Goal: Complete application form

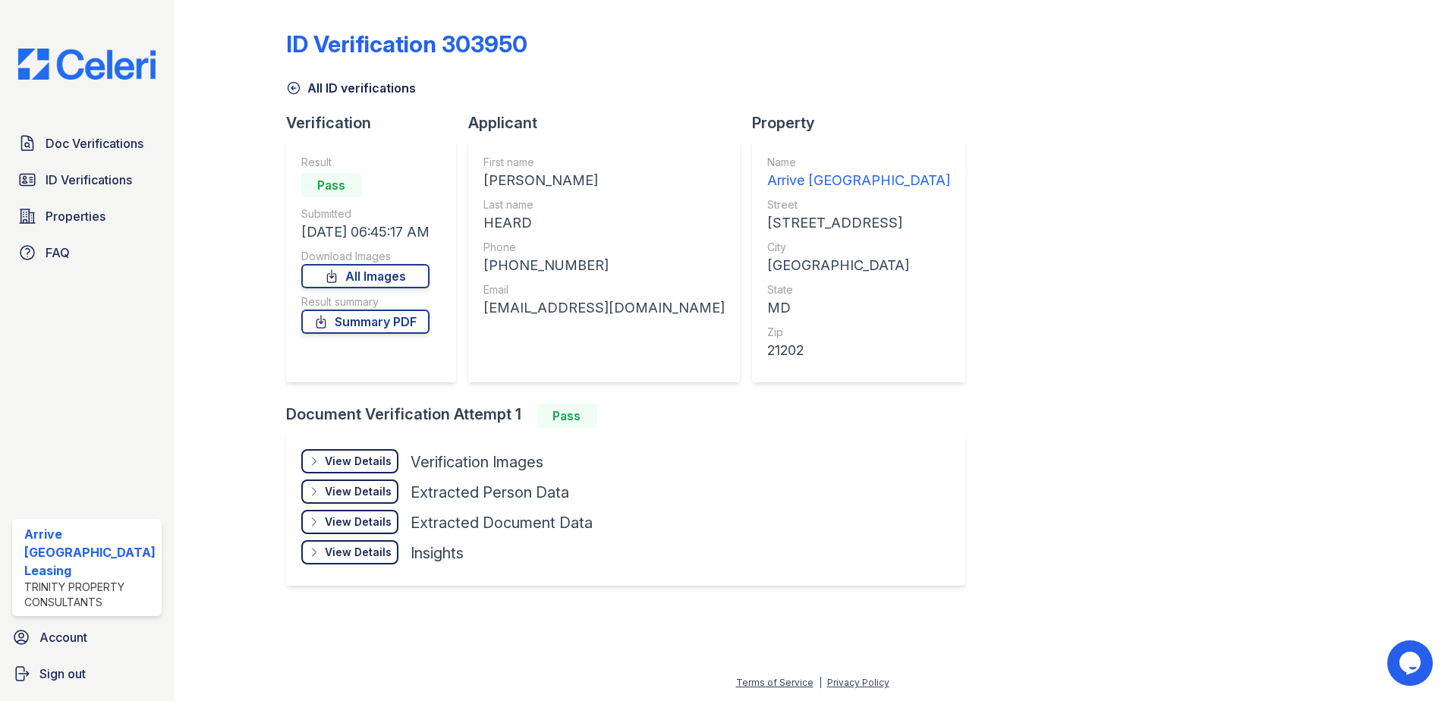
drag, startPoint x: 289, startPoint y: 83, endPoint x: 330, endPoint y: 207, distance: 130.3
click at [289, 83] on icon at bounding box center [293, 88] width 11 height 11
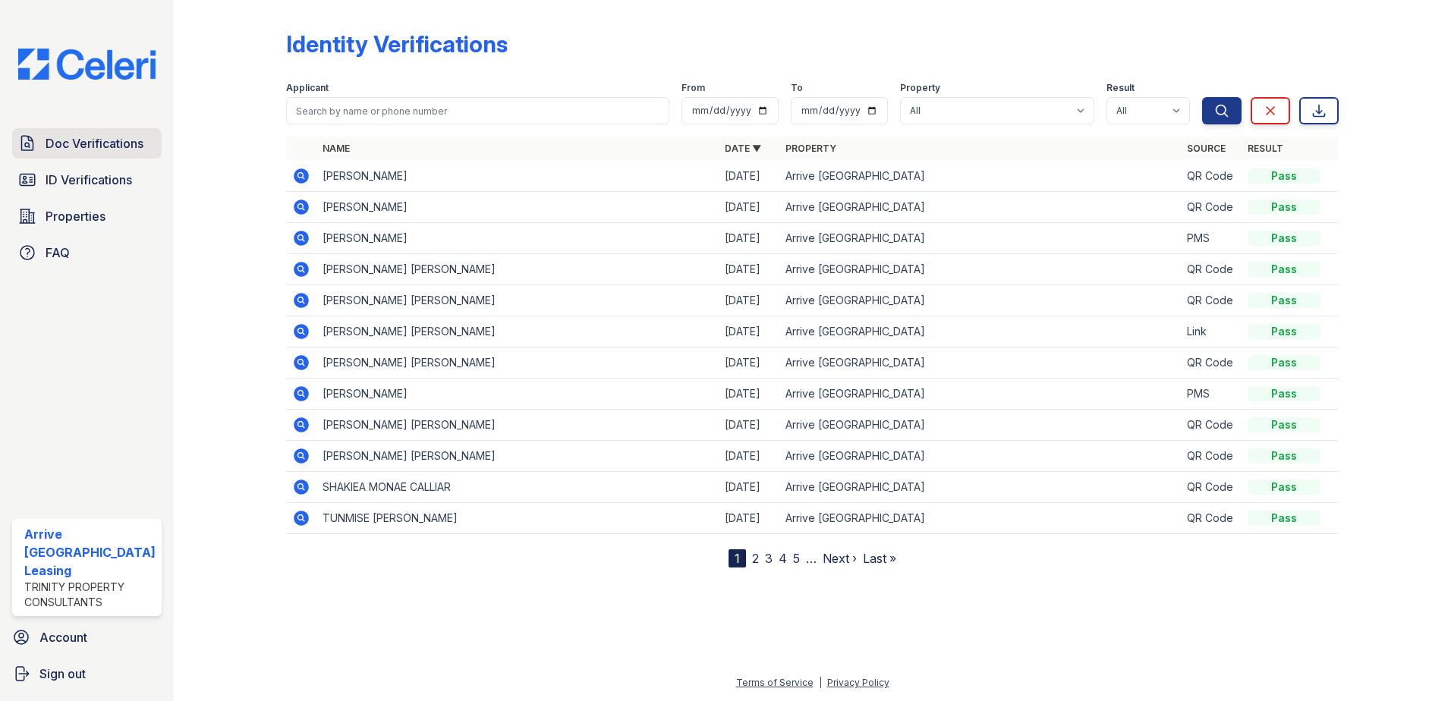
click at [63, 143] on span "Doc Verifications" at bounding box center [95, 143] width 98 height 18
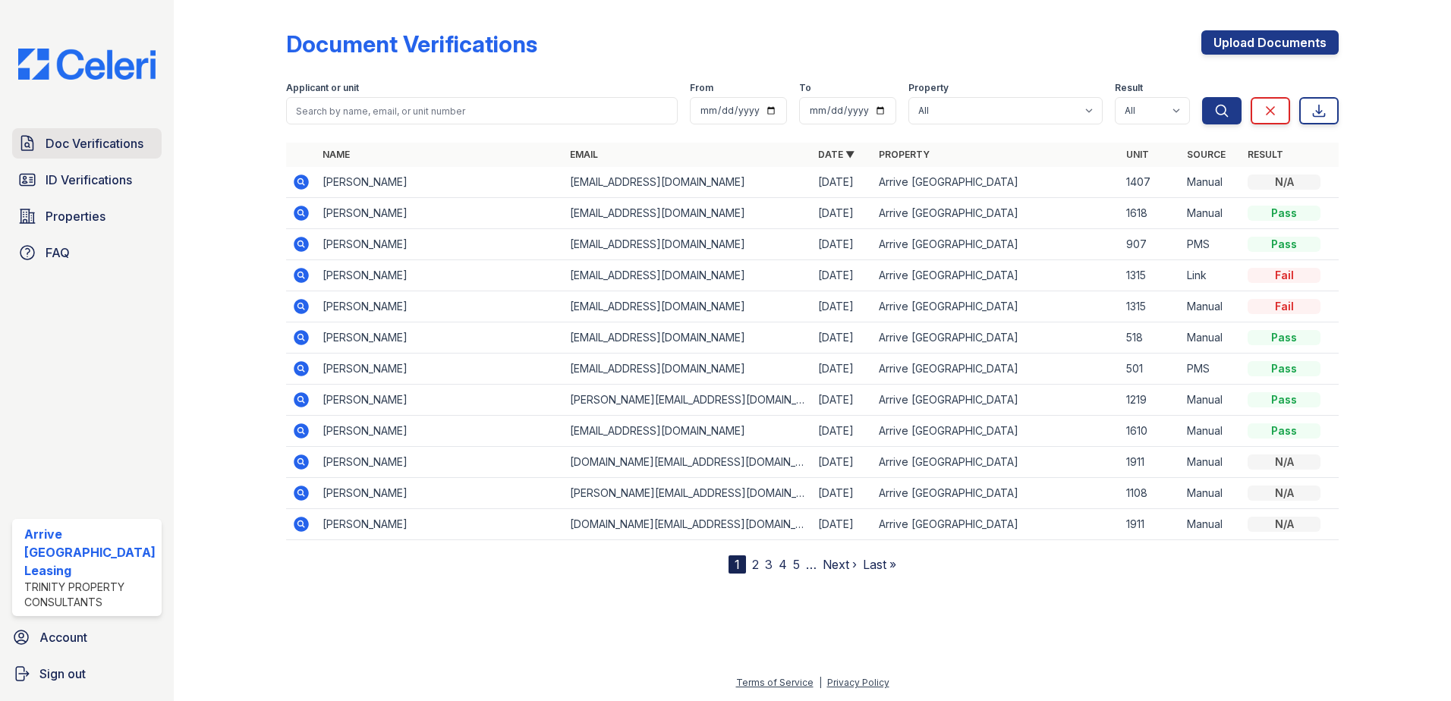
drag, startPoint x: 99, startPoint y: 153, endPoint x: 184, endPoint y: 212, distance: 102.9
click at [100, 153] on link "Doc Verifications" at bounding box center [86, 143] width 149 height 30
click at [1215, 37] on link "Upload Documents" at bounding box center [1269, 42] width 137 height 24
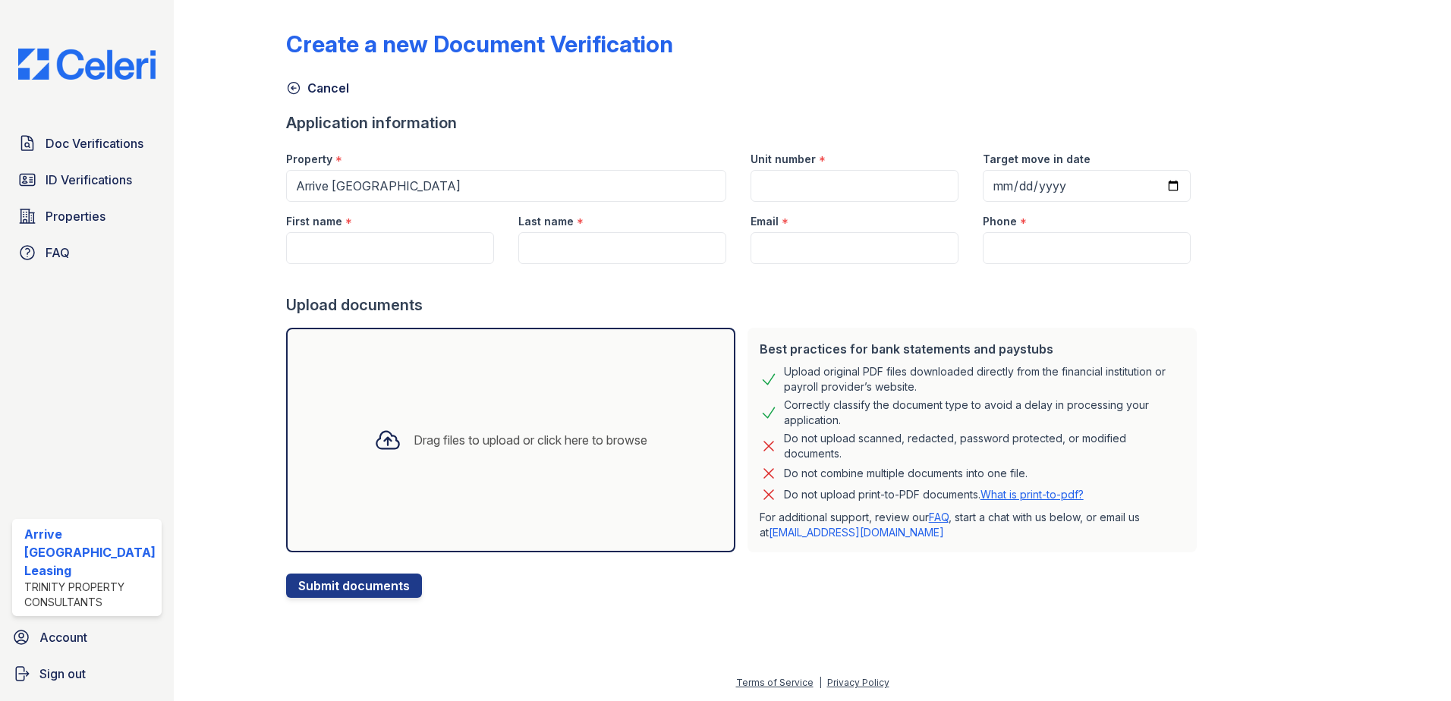
click at [498, 369] on div "Drag files to upload or click here to browse" at bounding box center [510, 440] width 449 height 225
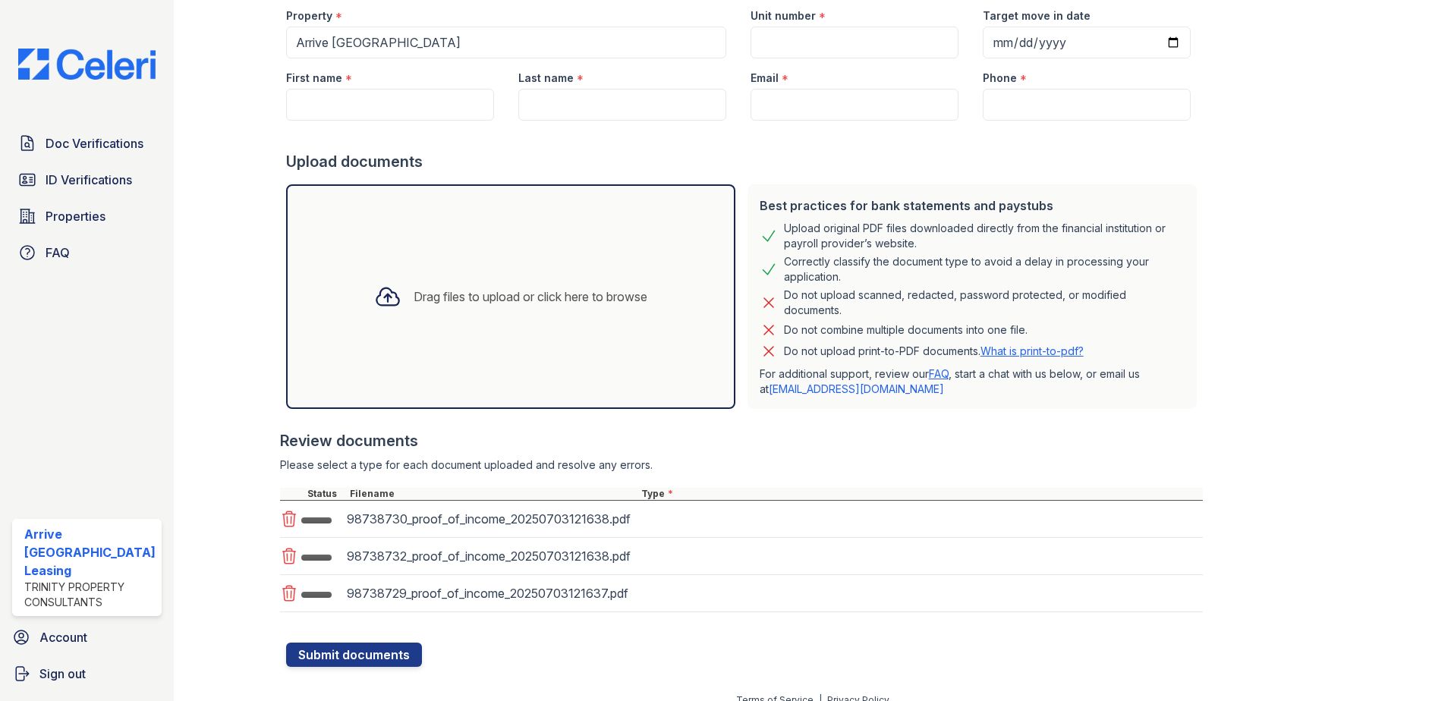
scroll to position [161, 0]
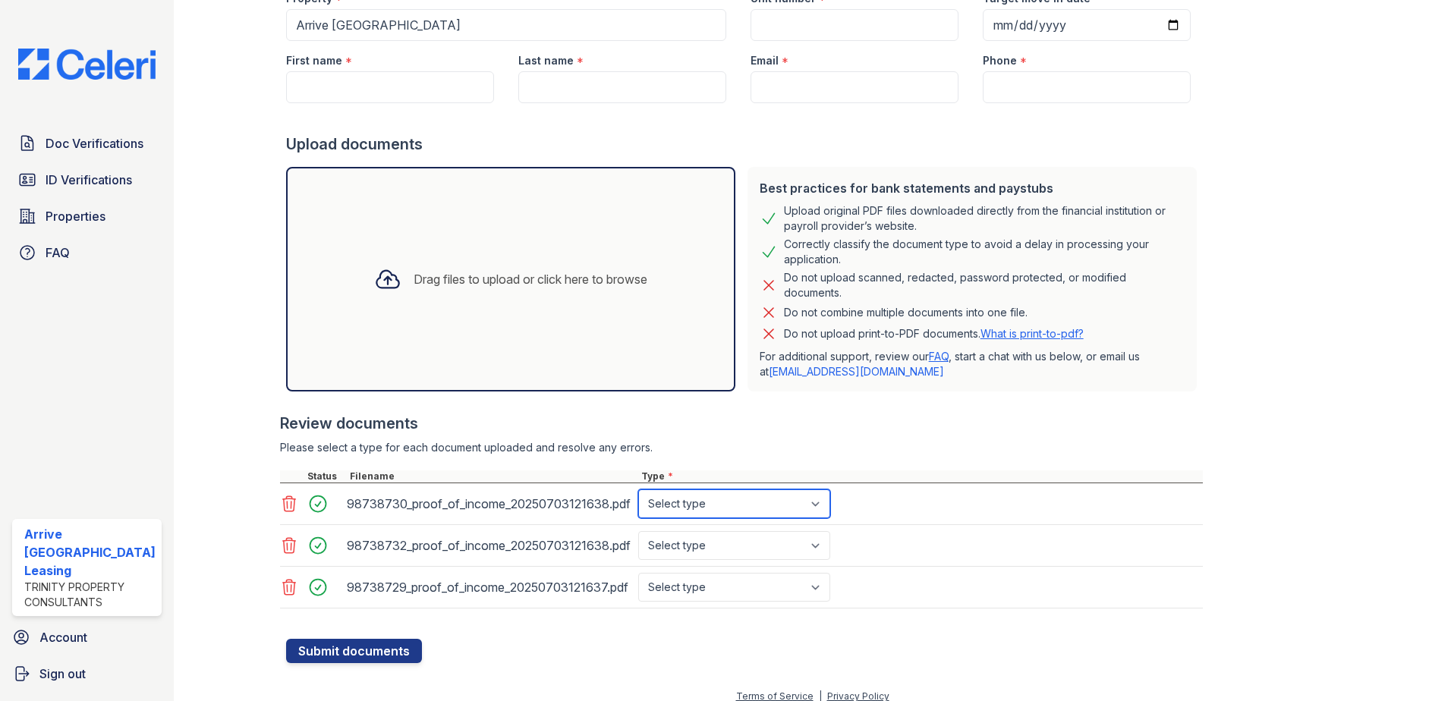
click at [715, 497] on select "Select type Paystub Bank Statement Offer Letter Tax Documents Benefit Award Let…" at bounding box center [734, 503] width 192 height 29
select select "bank_statement"
click at [638, 489] on select "Select type Paystub Bank Statement Offer Letter Tax Documents Benefit Award Let…" at bounding box center [734, 503] width 192 height 29
click at [711, 540] on select "Select type Paystub Bank Statement Offer Letter Tax Documents Benefit Award Let…" at bounding box center [734, 545] width 192 height 29
select select "bank_statement"
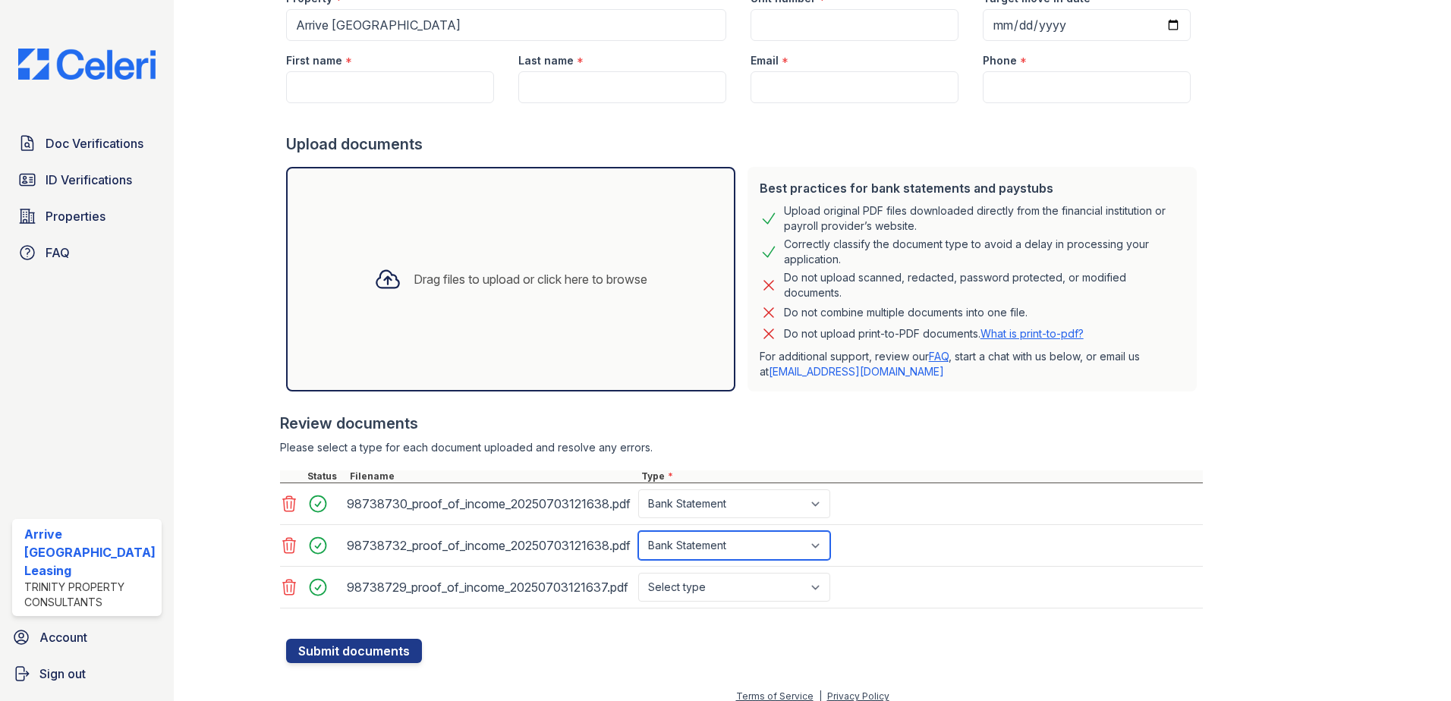
click at [638, 531] on select "Select type Paystub Bank Statement Offer Letter Tax Documents Benefit Award Let…" at bounding box center [734, 545] width 192 height 29
drag, startPoint x: 712, startPoint y: 589, endPoint x: 712, endPoint y: 571, distance: 18.2
click at [712, 582] on select "Select type Paystub Bank Statement Offer Letter Tax Documents Benefit Award Let…" at bounding box center [734, 587] width 192 height 29
select select "bank_statement"
click at [638, 573] on select "Select type Paystub Bank Statement Offer Letter Tax Documents Benefit Award Let…" at bounding box center [734, 587] width 192 height 29
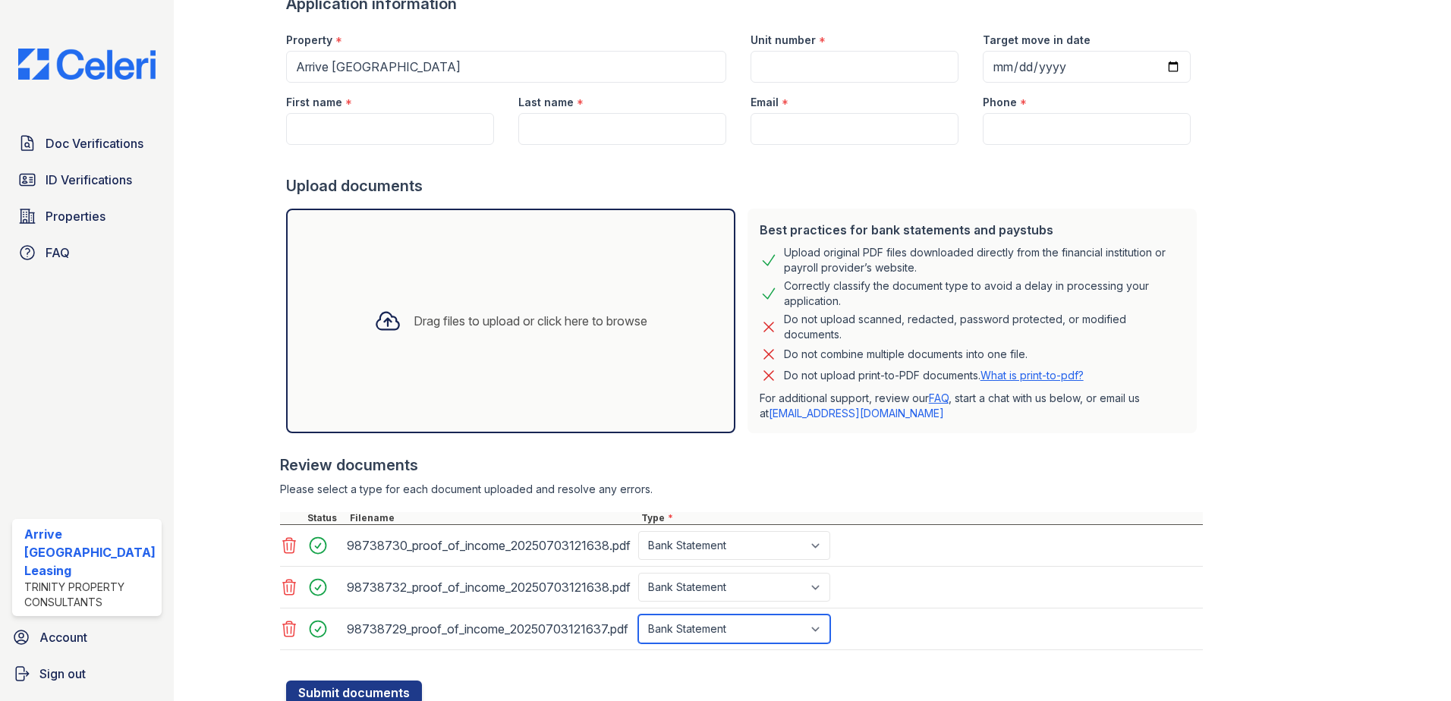
scroll to position [0, 0]
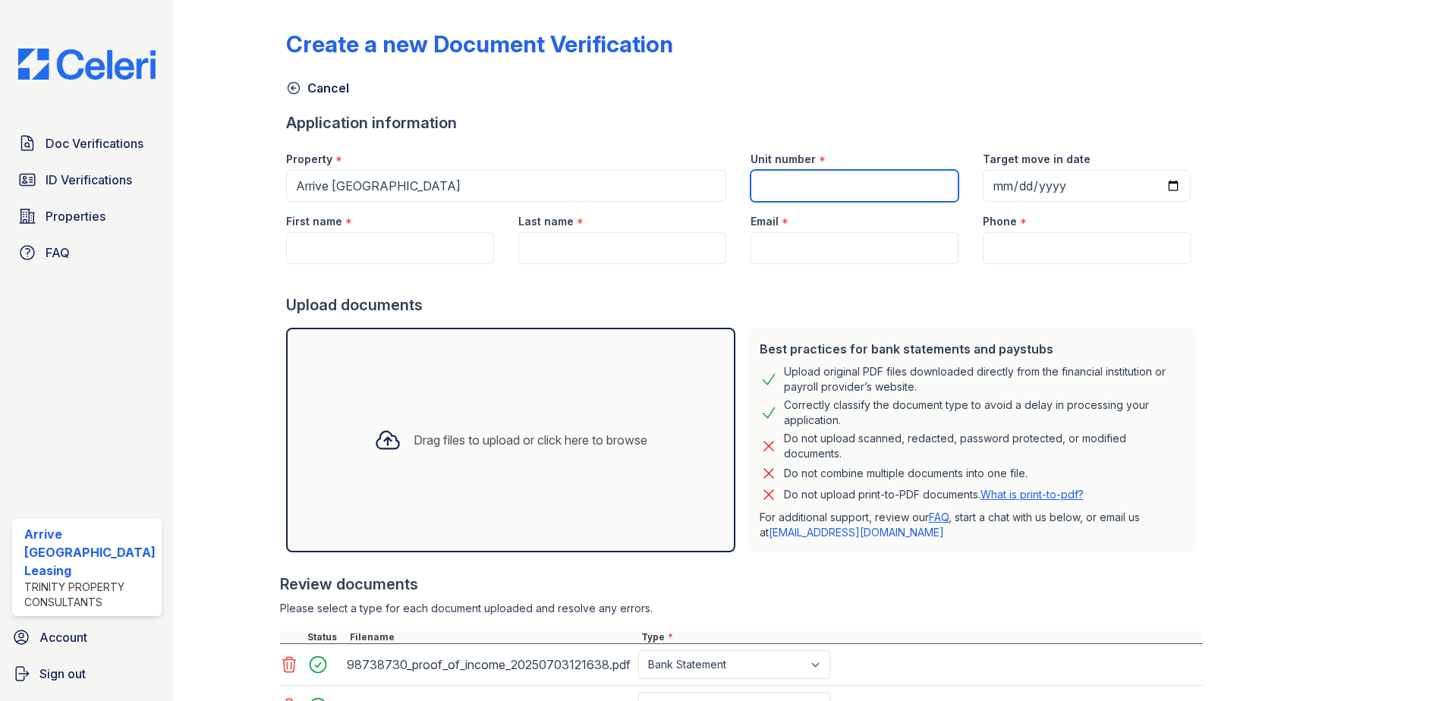
drag, startPoint x: 803, startPoint y: 182, endPoint x: 799, endPoint y: 168, distance: 14.9
click at [803, 181] on input "Unit number" at bounding box center [854, 186] width 208 height 32
type input "1011"
click at [1158, 184] on input "Target move in date" at bounding box center [1086, 186] width 208 height 32
click at [1143, 190] on input "Target move in date" at bounding box center [1086, 186] width 208 height 32
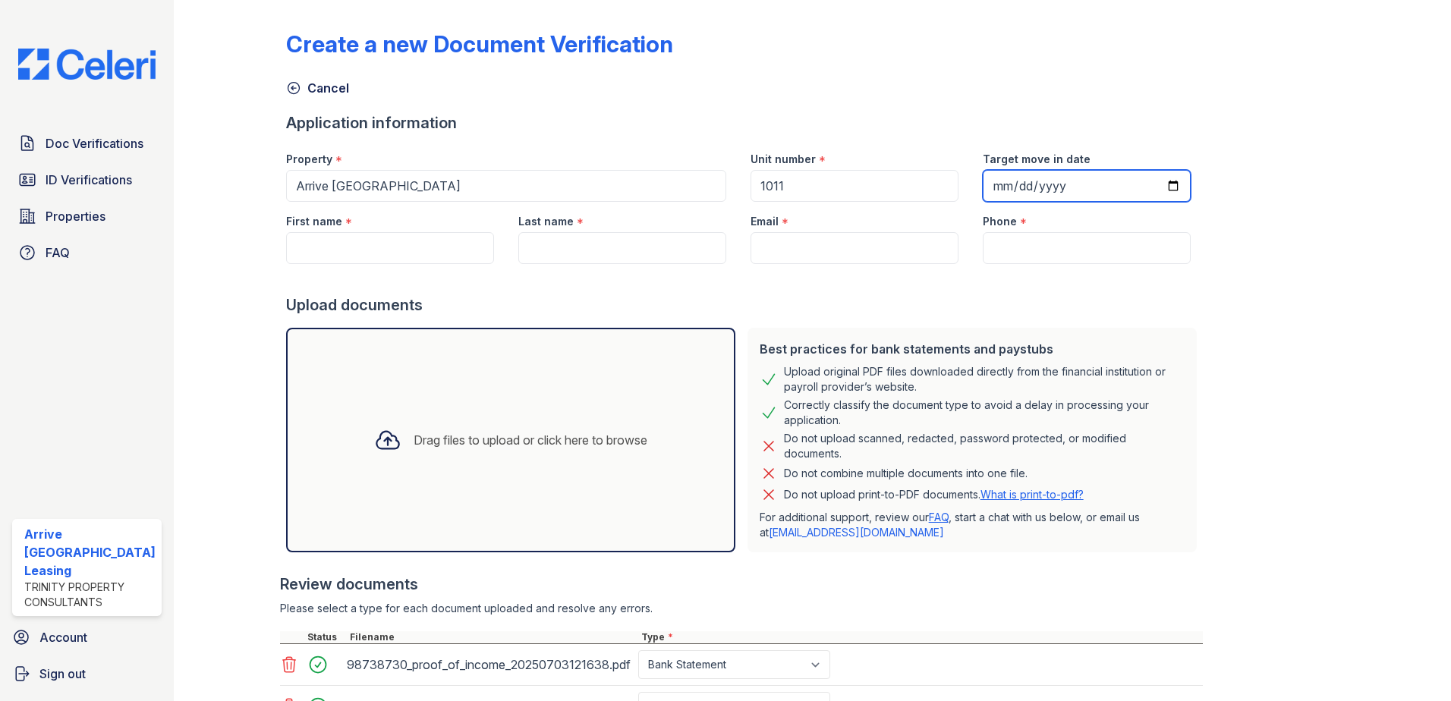
type input "[DATE]"
click at [1042, 245] on input "Phone" at bounding box center [1086, 248] width 208 height 32
paste input "[PHONE_NUMBER]"
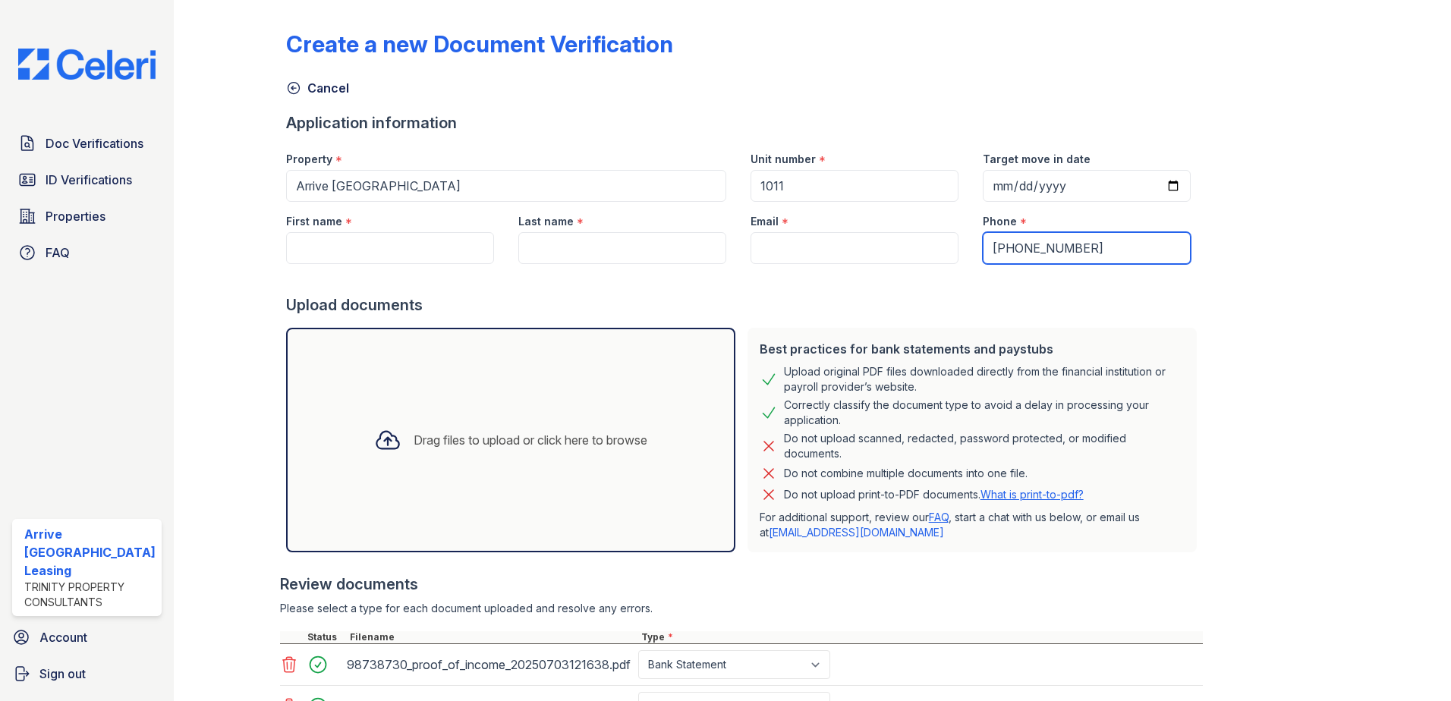
type input "[PHONE_NUMBER]"
paste input "[EMAIL_ADDRESS][DOMAIN_NAME]"
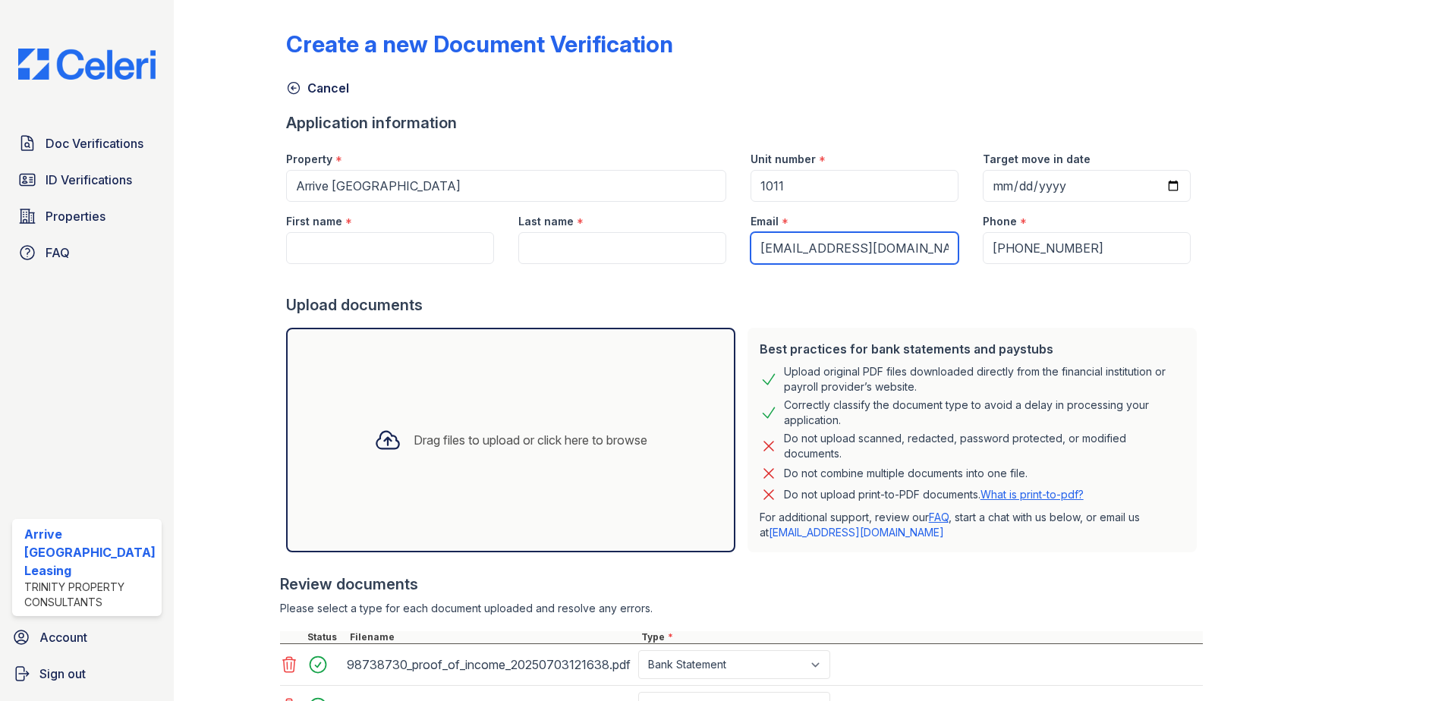
type input "[EMAIL_ADDRESS][DOMAIN_NAME]"
click at [583, 250] on input "Last name" at bounding box center [622, 248] width 208 height 32
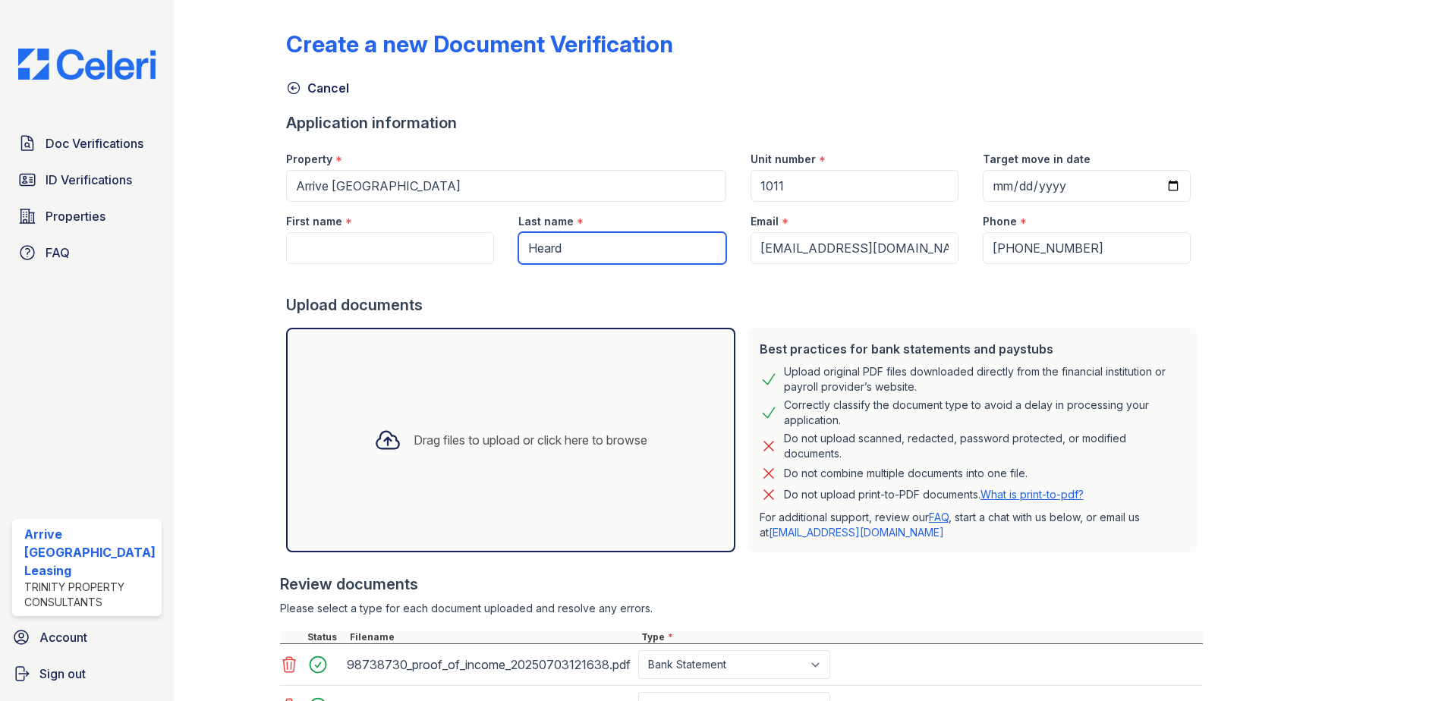
type input "Heard"
click at [356, 250] on input "First name" at bounding box center [390, 248] width 208 height 32
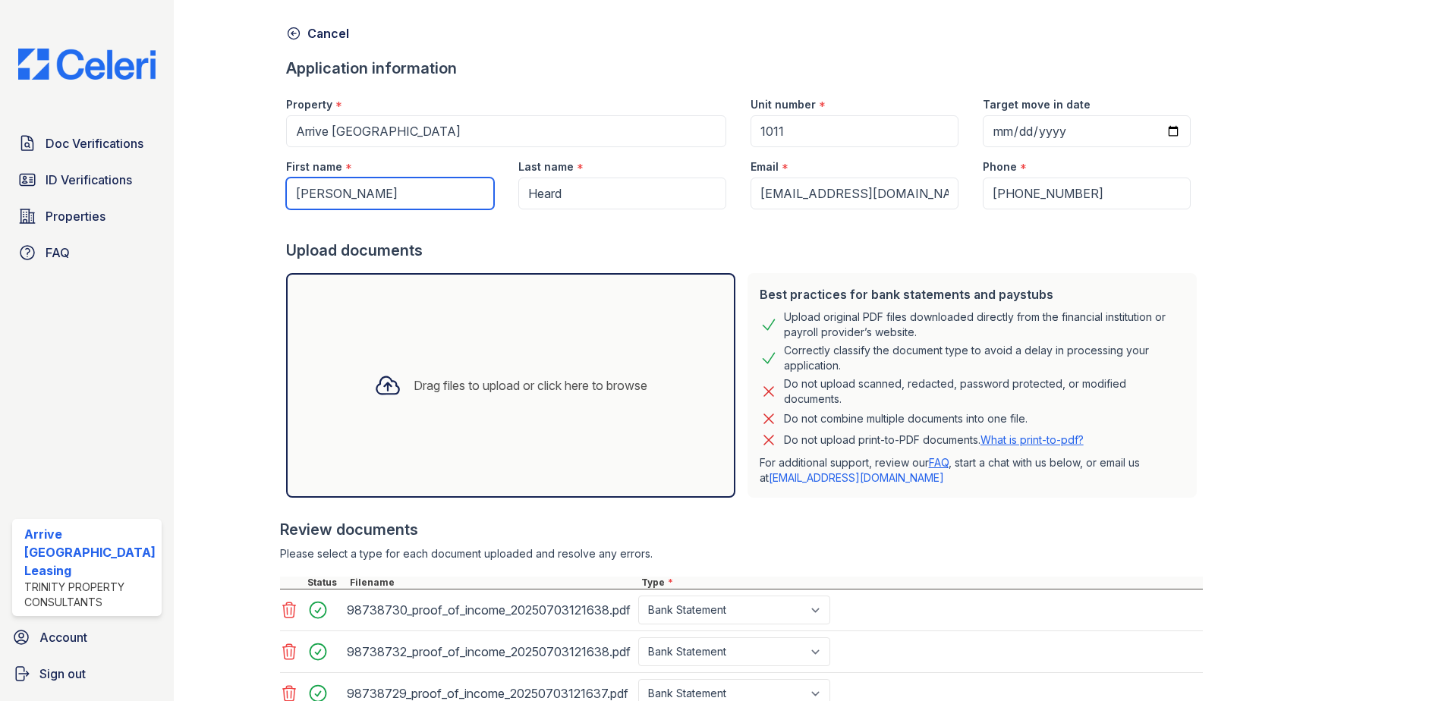
scroll to position [174, 0]
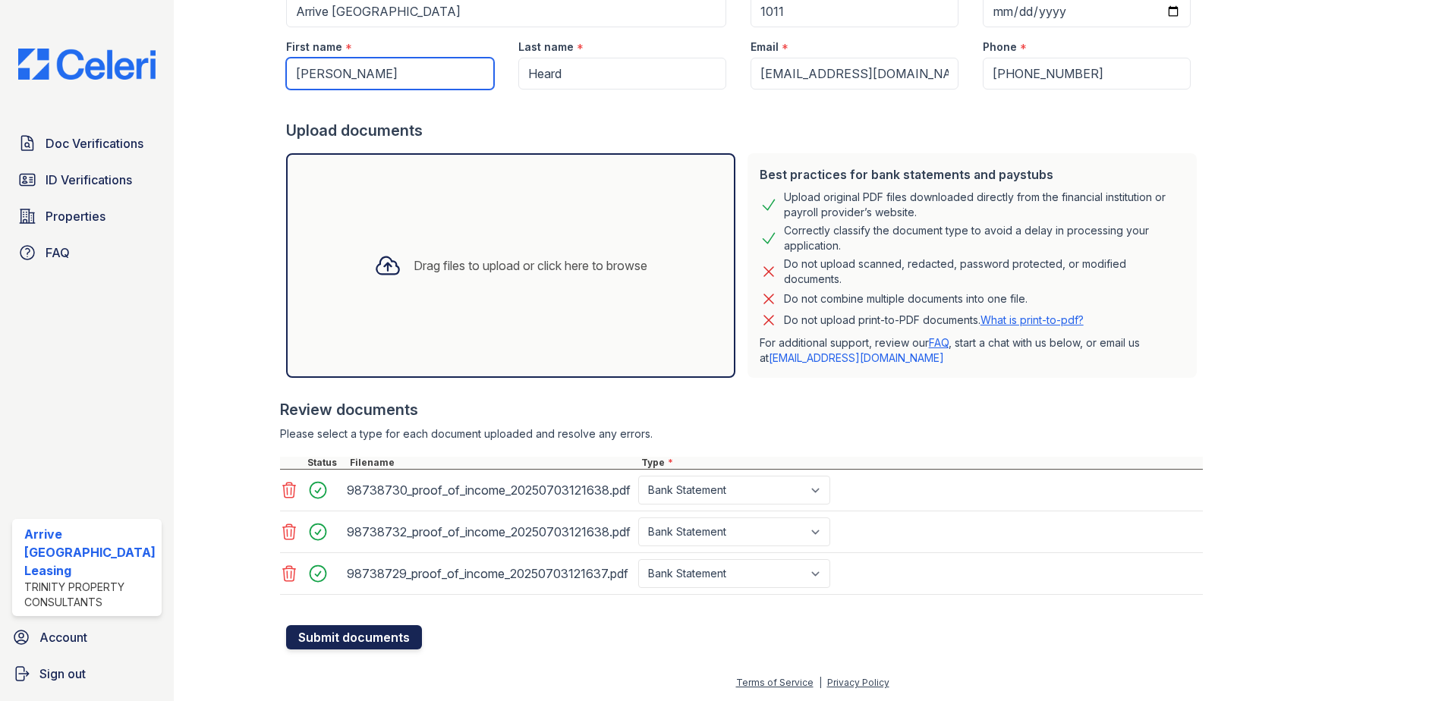
type input "[PERSON_NAME]"
click at [299, 643] on button "Submit documents" at bounding box center [354, 637] width 136 height 24
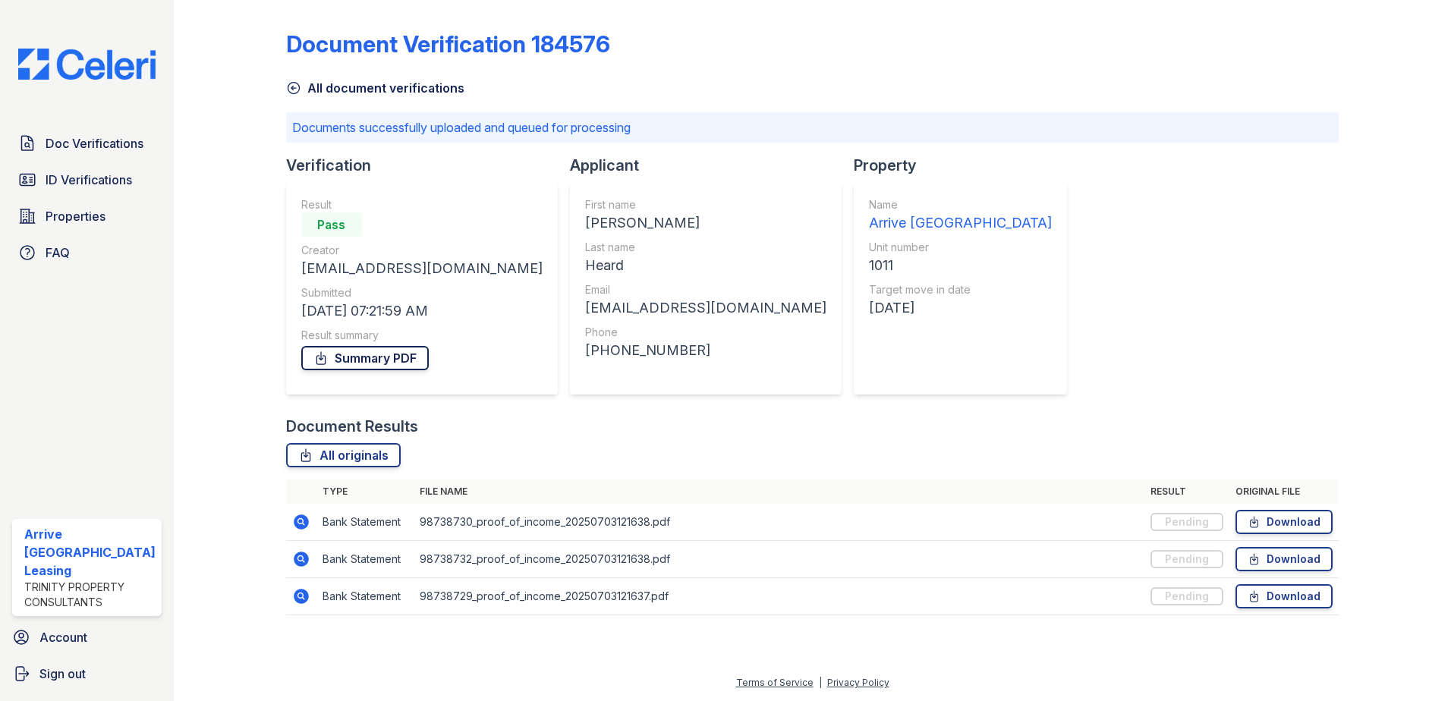
click at [367, 362] on link "Summary PDF" at bounding box center [364, 358] width 127 height 24
